Goal: Find specific page/section: Find specific page/section

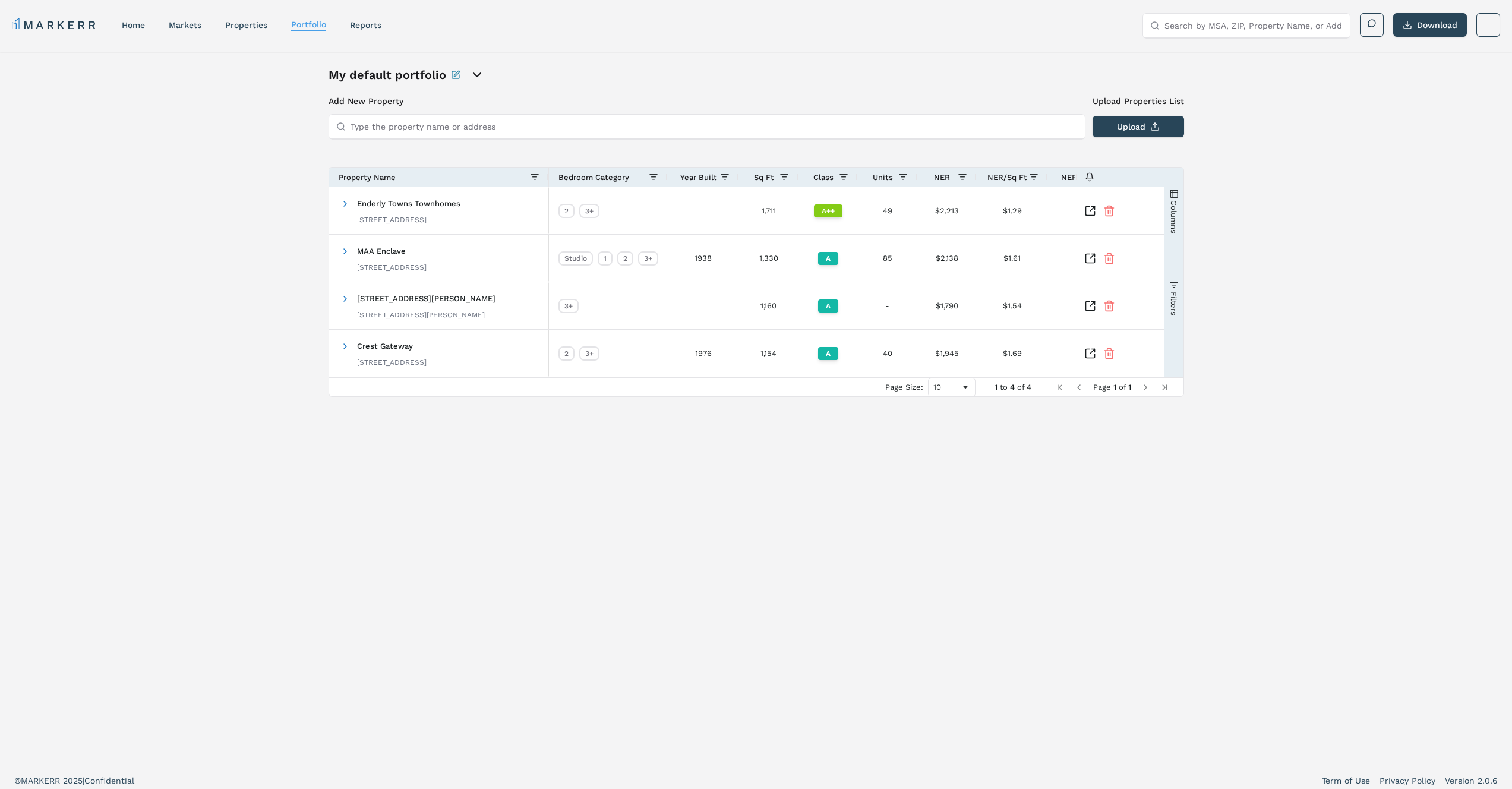
scroll to position [7, 0]
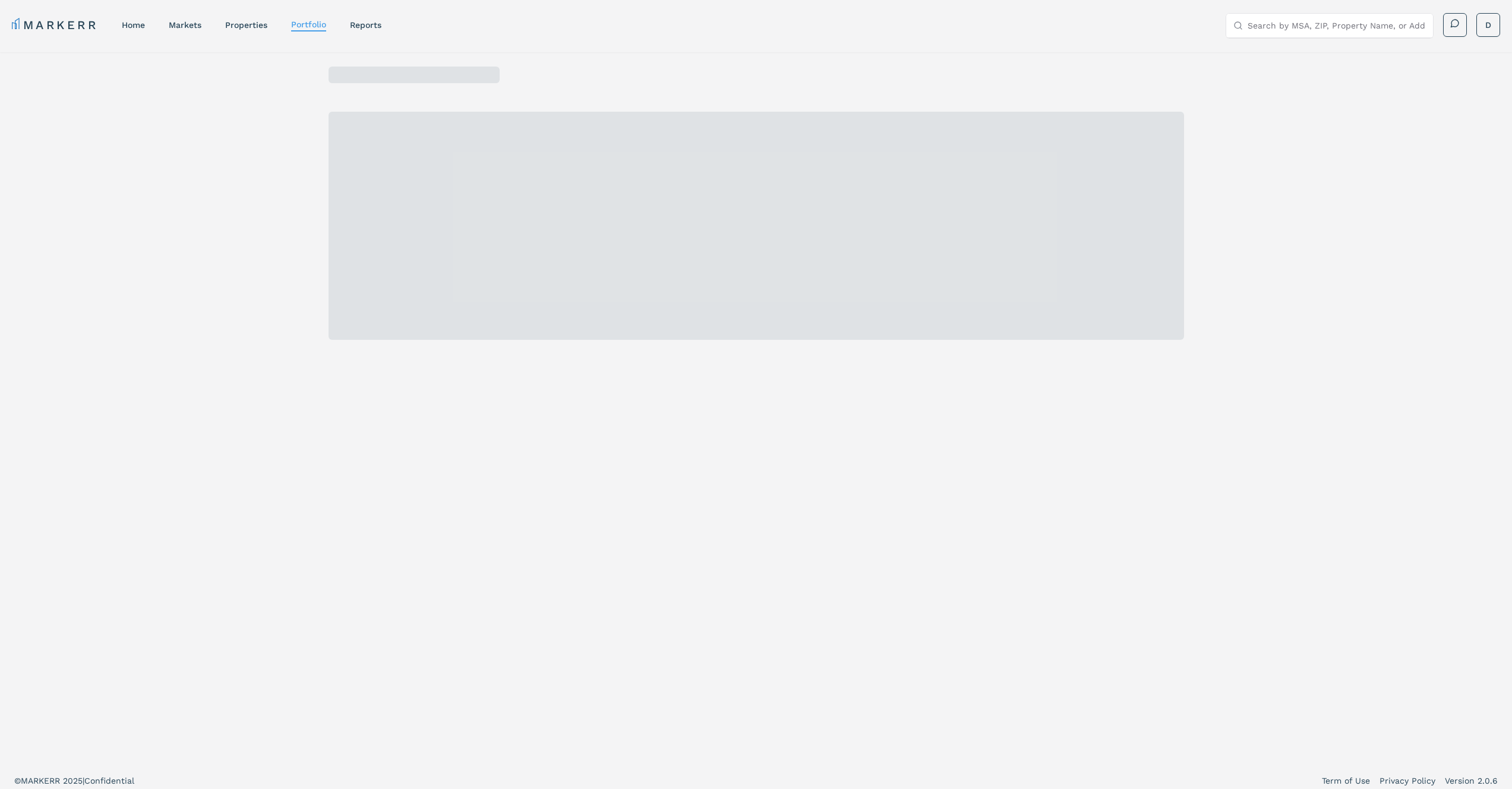
scroll to position [7, 0]
